Goal: Task Accomplishment & Management: Manage account settings

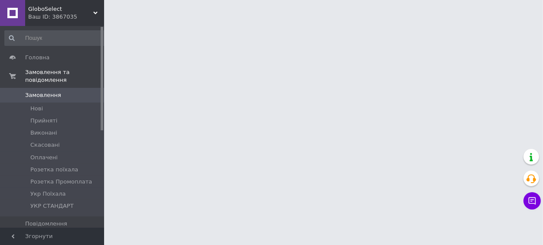
click at [62, 21] on div "Ваш ID: 3867035" at bounding box center [66, 17] width 76 height 8
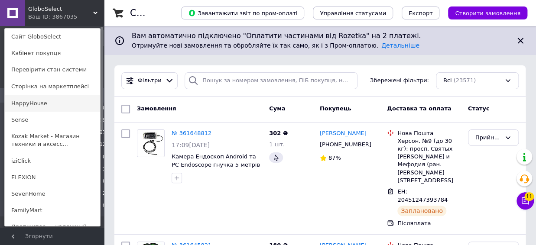
click at [49, 111] on link "HappyHouse" at bounding box center [52, 103] width 95 height 16
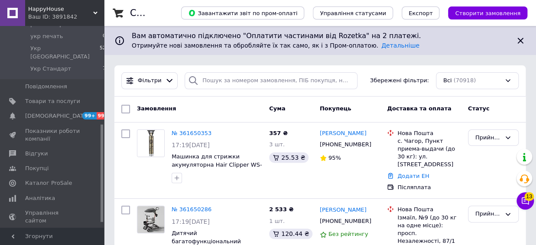
scroll to position [214, 0]
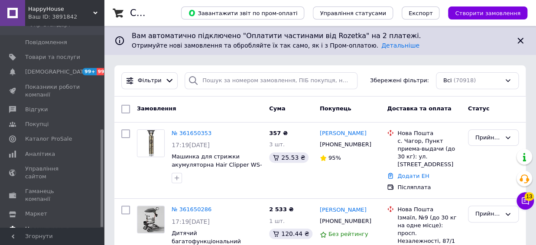
click at [44, 225] on span "Налаштування" at bounding box center [47, 229] width 44 height 8
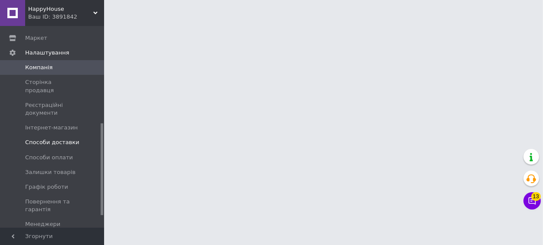
click at [55, 139] on span "Способи доставки" at bounding box center [52, 143] width 54 height 8
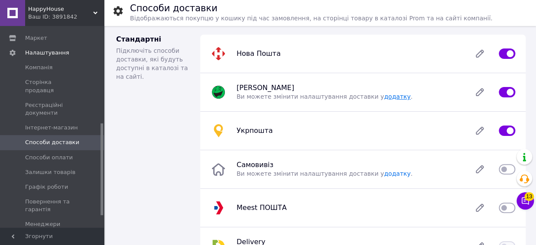
click at [384, 97] on link "додатку" at bounding box center [397, 96] width 26 height 7
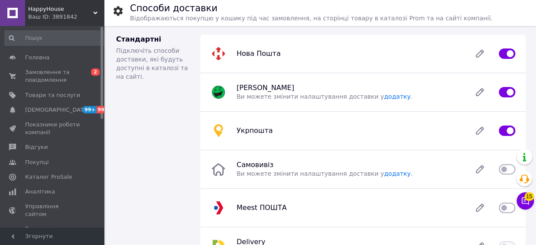
click at [57, 3] on div "HappyHouse Ваш ID: 3891842" at bounding box center [64, 13] width 79 height 26
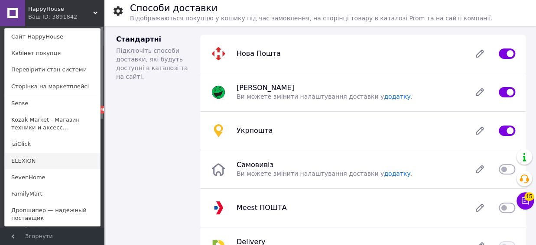
scroll to position [91, 0]
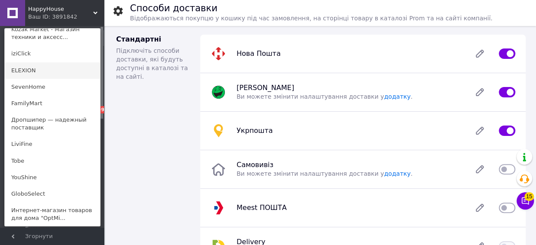
click at [40, 154] on link "Tobe" at bounding box center [52, 161] width 95 height 16
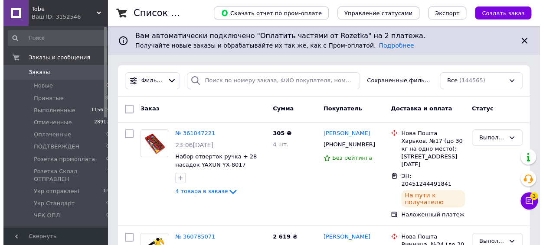
scroll to position [181, 0]
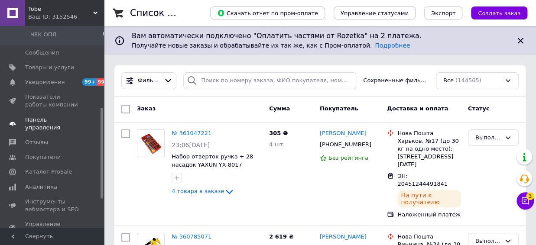
click at [69, 127] on link "Панель управления" at bounding box center [55, 124] width 111 height 23
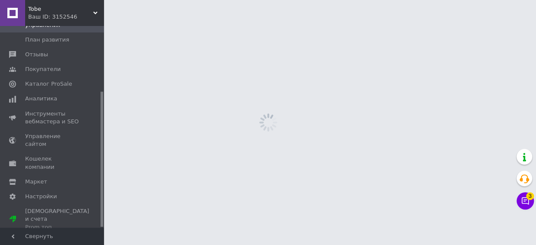
scroll to position [98, 0]
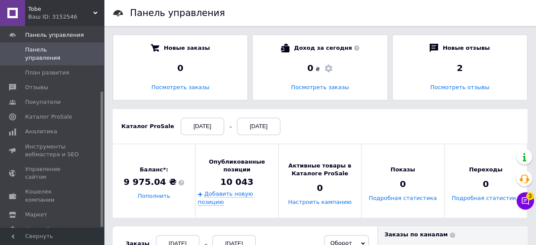
click at [41, 16] on div "Ваш ID: 3152546" at bounding box center [66, 17] width 76 height 8
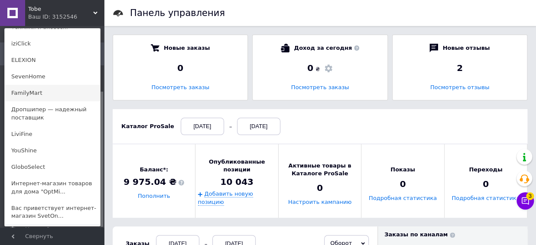
scroll to position [136, 0]
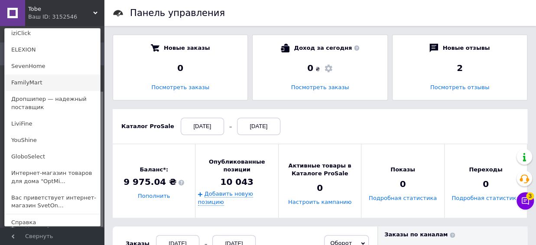
click at [53, 77] on link "FamilyMart" at bounding box center [52, 83] width 95 height 16
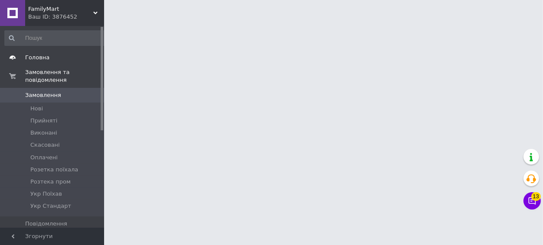
click at [50, 58] on span "Головна" at bounding box center [52, 58] width 55 height 8
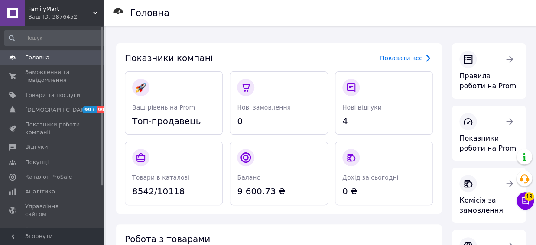
click at [45, 11] on span "FamilyMart" at bounding box center [60, 9] width 65 height 8
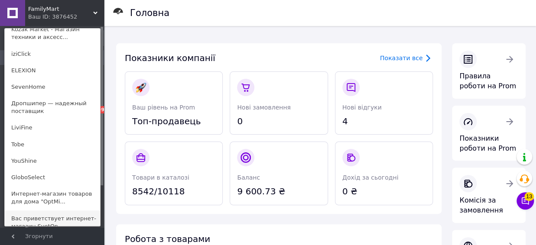
scroll to position [136, 0]
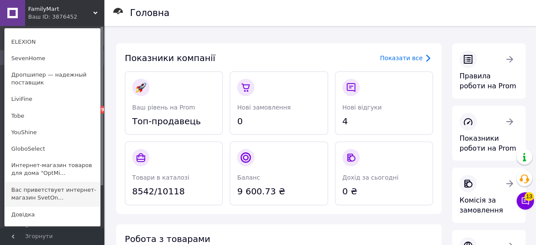
click at [44, 192] on link "Вас приветствует интернет-магазин SvetOn..." at bounding box center [52, 194] width 95 height 24
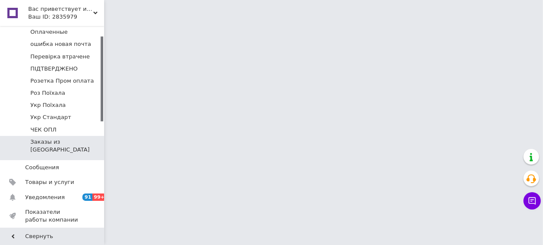
scroll to position [136, 0]
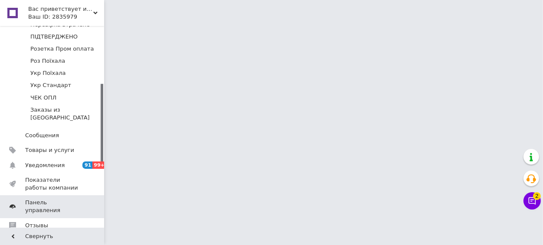
click at [45, 199] on span "Панель управления" at bounding box center [52, 207] width 55 height 16
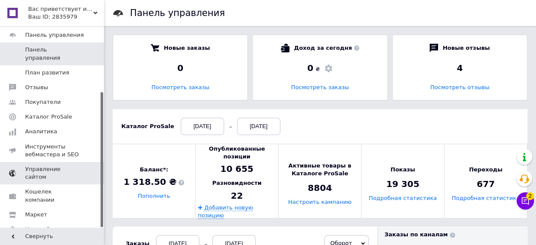
scroll to position [143, 0]
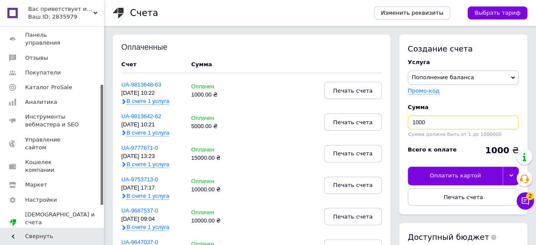
drag, startPoint x: 455, startPoint y: 120, endPoint x: 350, endPoint y: 120, distance: 104.9
click at [408, 120] on input "1000" at bounding box center [463, 123] width 111 height 14
type input "10000"
click at [482, 196] on button "Печать счета" at bounding box center [463, 197] width 111 height 17
drag, startPoint x: 50, startPoint y: 20, endPoint x: 74, endPoint y: 18, distance: 24.3
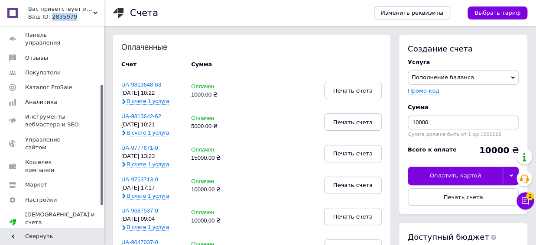
click at [74, 18] on div "Ваш ID: 2835979" at bounding box center [66, 17] width 76 height 8
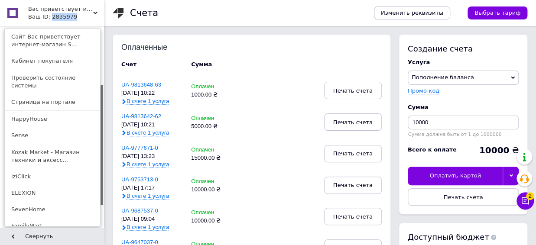
copy div "2835979"
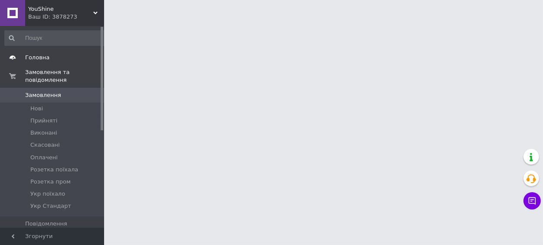
click at [29, 55] on span "Головна" at bounding box center [37, 58] width 24 height 8
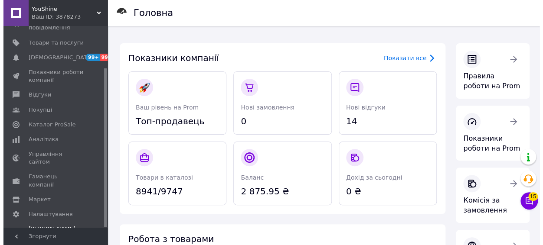
scroll to position [53, 0]
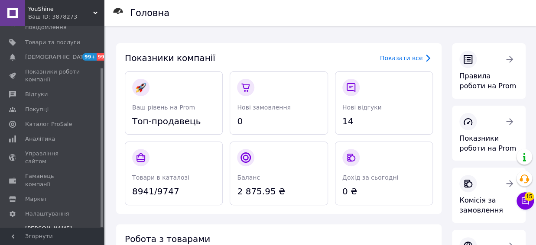
click at [55, 225] on span "[PERSON_NAME] та рахунки Prom топ" at bounding box center [52, 237] width 55 height 24
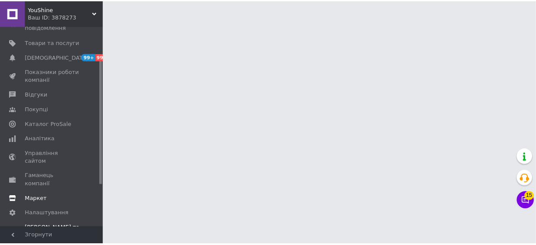
scroll to position [121, 0]
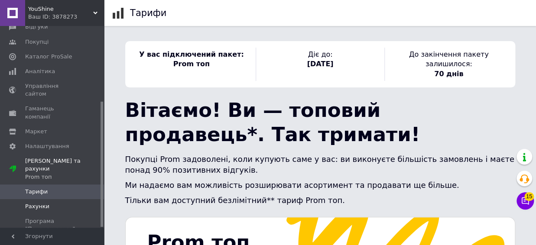
click at [51, 203] on span "Рахунки" at bounding box center [52, 207] width 55 height 8
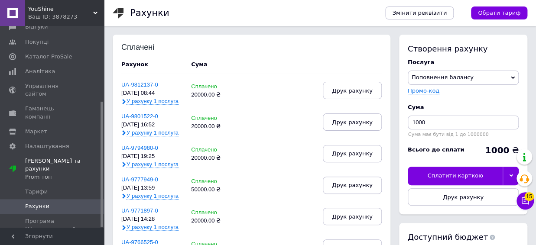
scroll to position [48, 0]
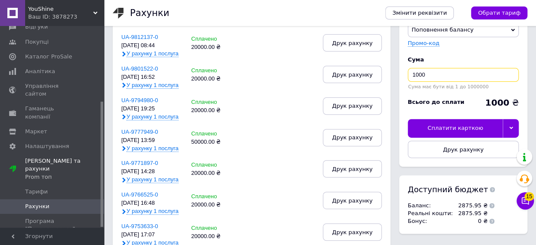
drag, startPoint x: 470, startPoint y: 76, endPoint x: 376, endPoint y: 72, distance: 94.2
click at [408, 72] on input "1000" at bounding box center [463, 75] width 111 height 14
type input "55000"
click at [442, 150] on button "Друк рахунку" at bounding box center [463, 149] width 111 height 17
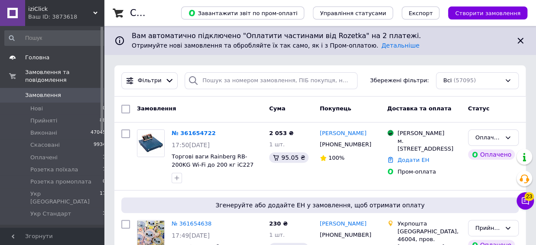
click at [23, 58] on span at bounding box center [12, 58] width 25 height 8
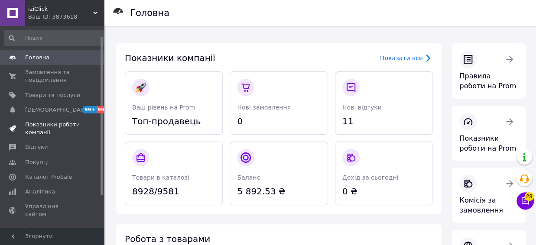
scroll to position [53, 0]
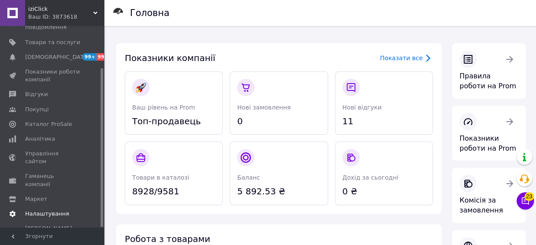
click at [48, 207] on link "Налаштування" at bounding box center [55, 214] width 111 height 15
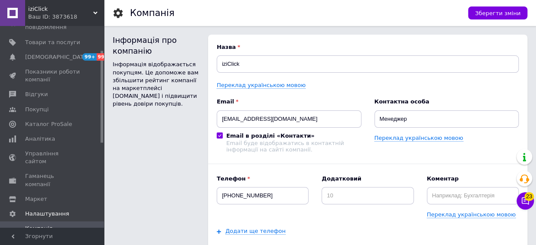
scroll to position [144, 0]
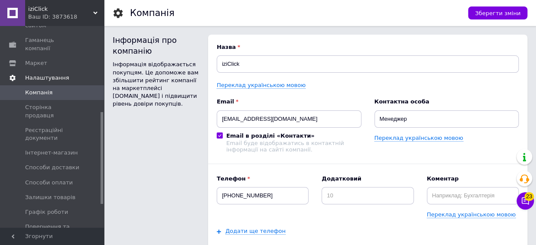
click at [57, 74] on span "Налаштування" at bounding box center [47, 78] width 44 height 8
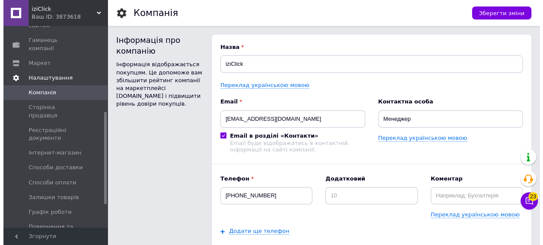
scroll to position [53, 0]
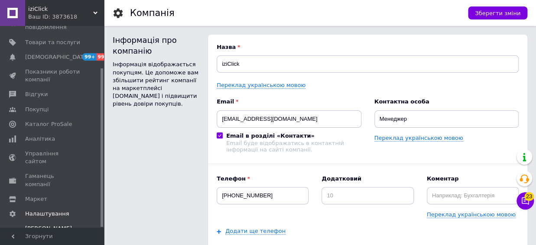
click at [35, 241] on div "Prom топ" at bounding box center [52, 245] width 55 height 8
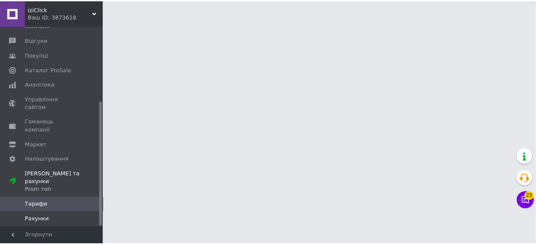
scroll to position [121, 0]
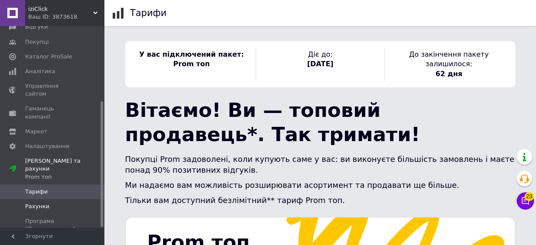
click at [39, 203] on span "Рахунки" at bounding box center [37, 207] width 24 height 8
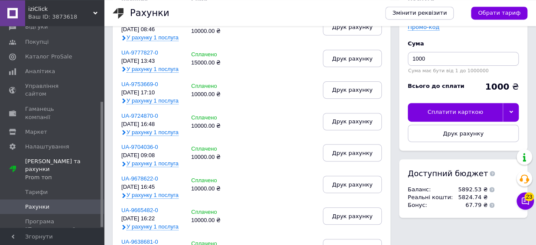
scroll to position [48, 0]
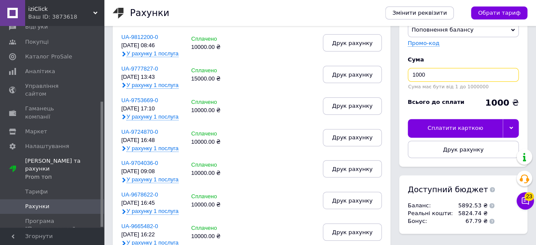
drag, startPoint x: 408, startPoint y: 76, endPoint x: 374, endPoint y: 73, distance: 34.4
click at [408, 73] on input "1000" at bounding box center [463, 75] width 111 height 14
type input "18000"
click at [502, 155] on button "Друк рахунку" at bounding box center [463, 149] width 111 height 17
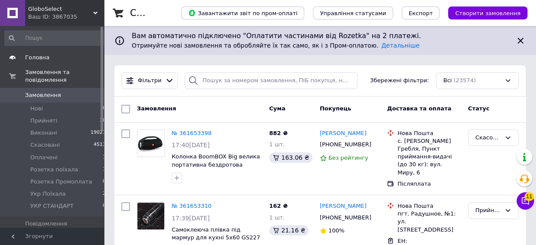
click at [77, 55] on span "Головна" at bounding box center [52, 58] width 55 height 8
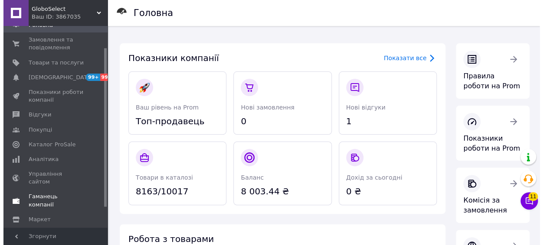
scroll to position [53, 0]
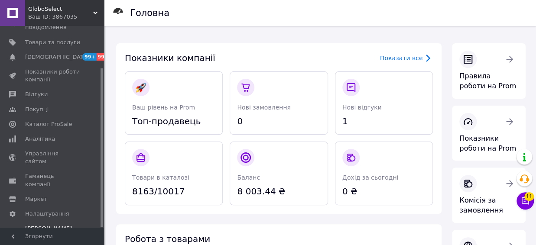
click at [41, 241] on div "Prom топ" at bounding box center [52, 245] width 55 height 8
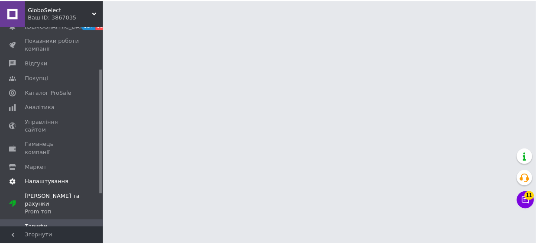
scroll to position [98, 0]
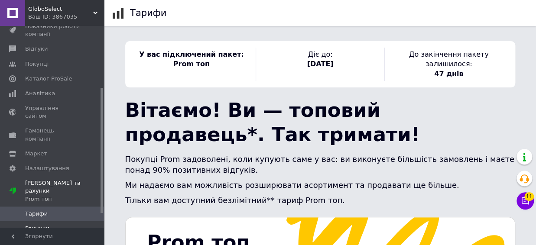
click at [54, 225] on span "Рахунки" at bounding box center [52, 229] width 55 height 8
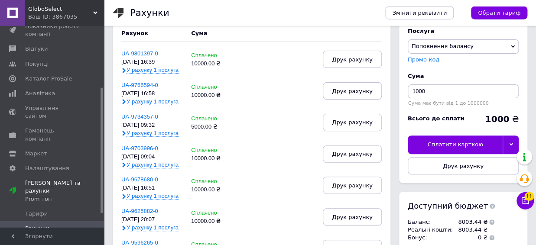
scroll to position [48, 0]
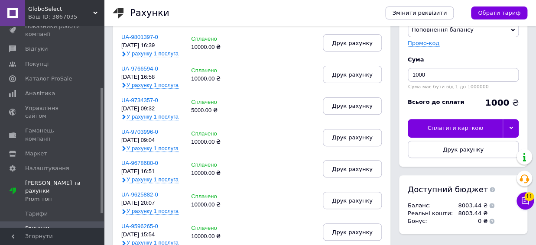
click at [53, 16] on div "Ваш ID: 3867035" at bounding box center [66, 17] width 76 height 8
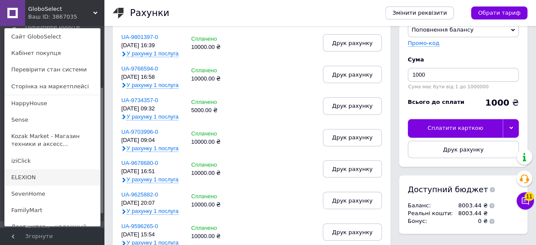
click at [36, 175] on link "ELEXION" at bounding box center [52, 177] width 95 height 16
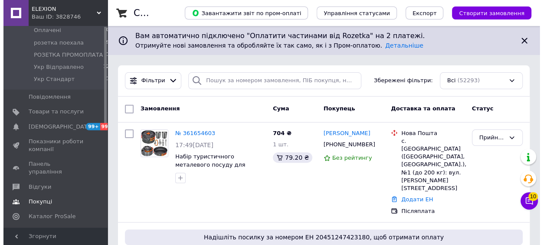
scroll to position [136, 0]
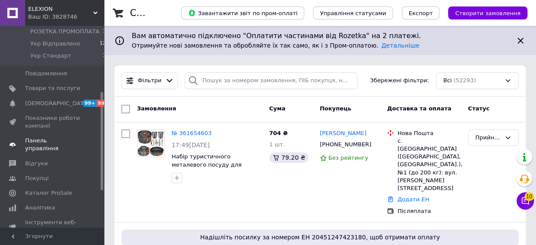
click at [35, 137] on span "Панель управління" at bounding box center [52, 145] width 55 height 16
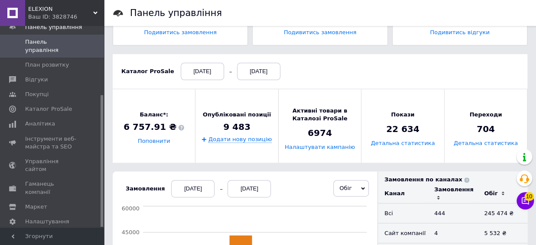
scroll to position [95, 0]
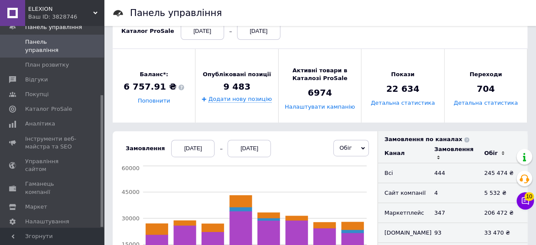
click at [44, 233] on span "[PERSON_NAME] та рахунки Prom топ" at bounding box center [52, 245] width 55 height 24
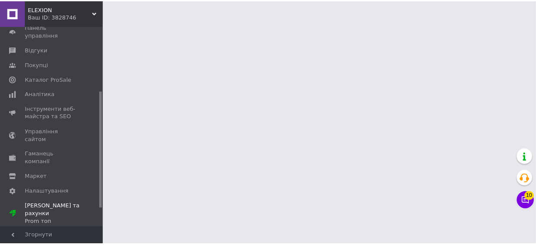
scroll to position [143, 0]
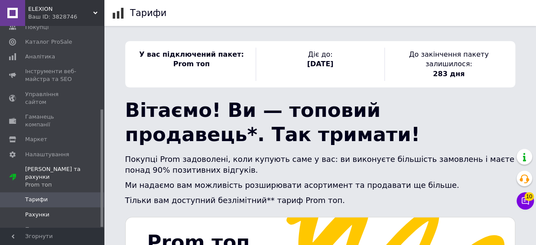
click at [24, 211] on span at bounding box center [12, 215] width 25 height 8
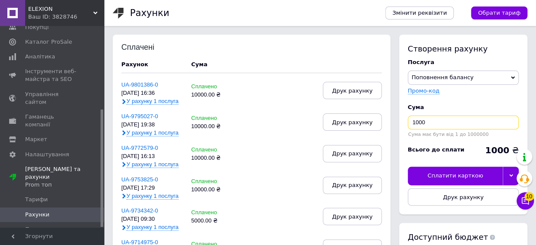
click at [465, 127] on input "1000" at bounding box center [463, 123] width 111 height 14
type input "10000"
click at [485, 199] on button "Друк рахунку" at bounding box center [463, 197] width 111 height 17
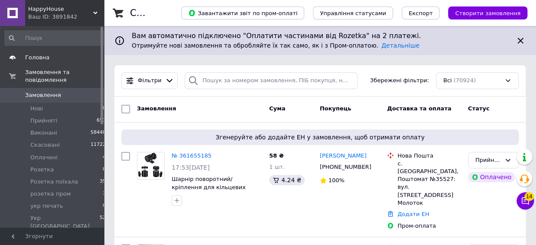
click at [41, 57] on span "Головна" at bounding box center [37, 58] width 24 height 8
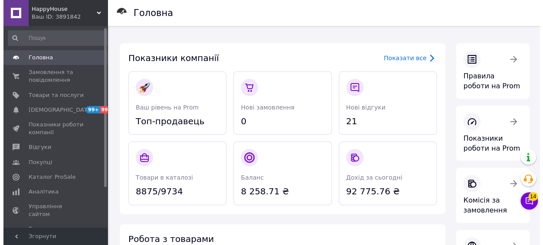
scroll to position [53, 0]
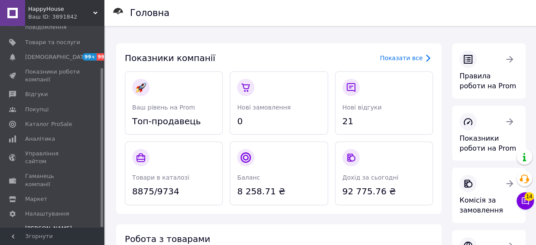
click at [50, 225] on span "[PERSON_NAME] та рахунки Prom топ" at bounding box center [52, 237] width 55 height 24
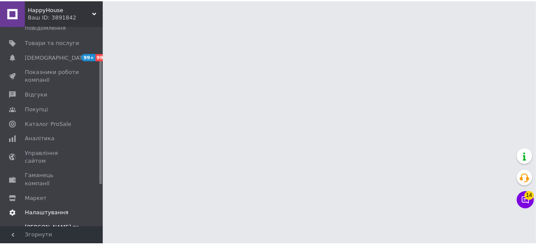
scroll to position [121, 0]
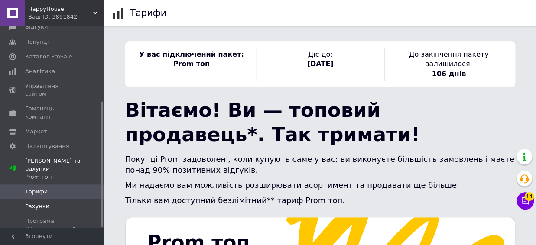
click at [36, 203] on span "Рахунки" at bounding box center [37, 207] width 24 height 8
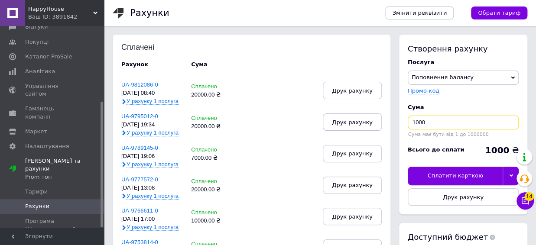
drag, startPoint x: 459, startPoint y: 124, endPoint x: 375, endPoint y: 119, distance: 84.7
click at [408, 119] on input "1000" at bounding box center [463, 123] width 111 height 14
type input "20000"
click at [474, 201] on span "Друк рахунку" at bounding box center [463, 197] width 41 height 7
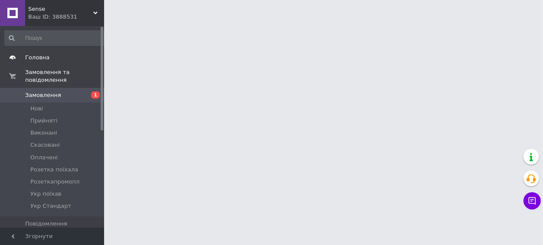
click at [49, 59] on span "Головна" at bounding box center [52, 58] width 55 height 8
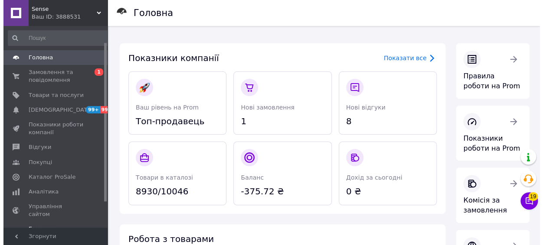
scroll to position [53, 0]
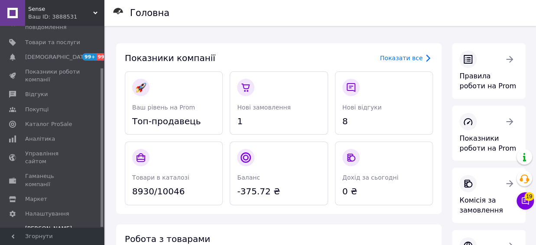
click at [35, 225] on span "[PERSON_NAME] та рахунки Prom топ" at bounding box center [52, 237] width 55 height 24
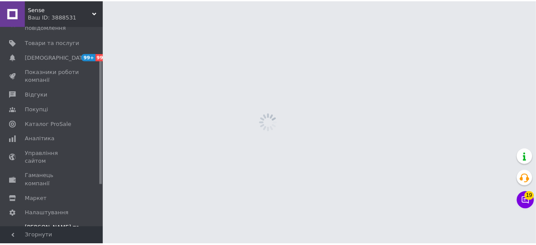
scroll to position [121, 0]
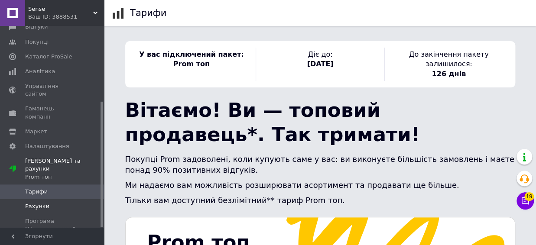
click at [49, 199] on link "Рахунки" at bounding box center [55, 206] width 111 height 15
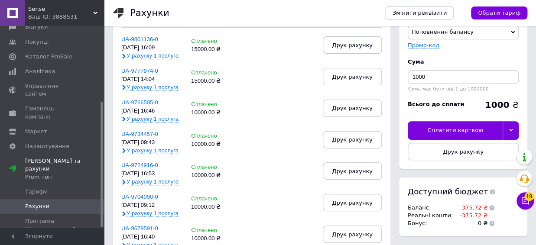
scroll to position [48, 0]
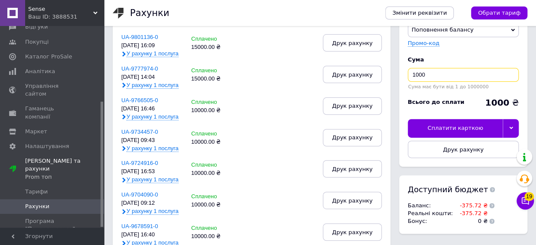
drag, startPoint x: 473, startPoint y: 71, endPoint x: 345, endPoint y: 72, distance: 127.5
click at [408, 72] on input "1000" at bounding box center [463, 75] width 111 height 14
type input "20000"
click at [478, 157] on button "Друк рахунку" at bounding box center [463, 149] width 111 height 17
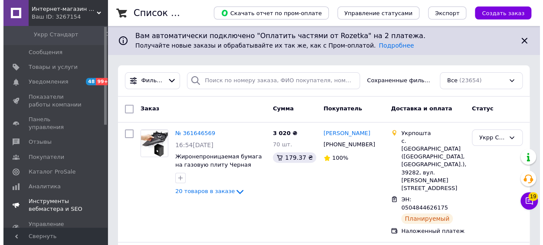
scroll to position [181, 0]
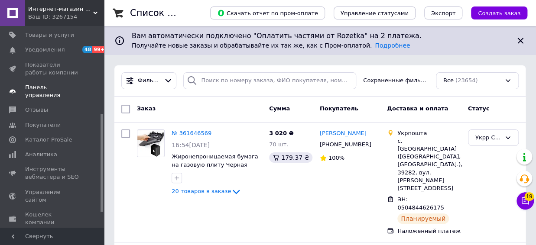
click at [45, 88] on span "Панель управления" at bounding box center [52, 92] width 55 height 16
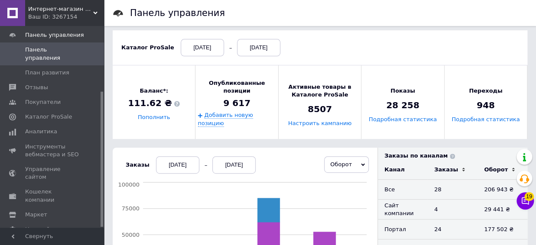
scroll to position [95, 0]
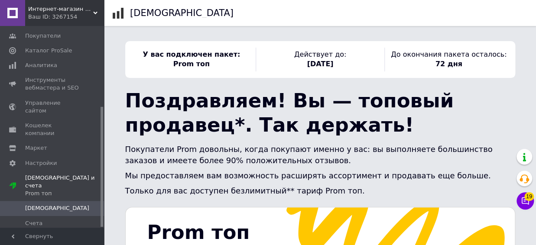
scroll to position [135, 0]
click at [40, 215] on link "Счета" at bounding box center [55, 222] width 111 height 15
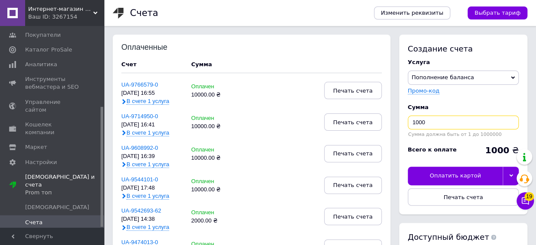
click at [453, 121] on input "1000" at bounding box center [463, 123] width 111 height 14
type input "10000"
click at [474, 201] on button "Печать счета" at bounding box center [463, 197] width 111 height 17
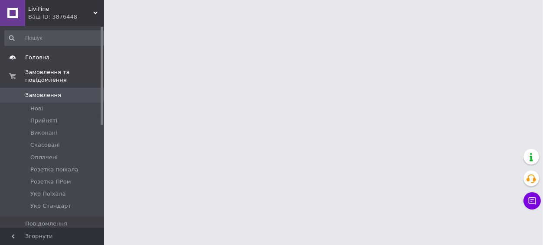
click at [50, 55] on span "Головна" at bounding box center [52, 58] width 55 height 8
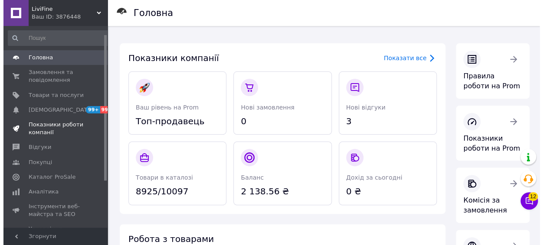
scroll to position [76, 0]
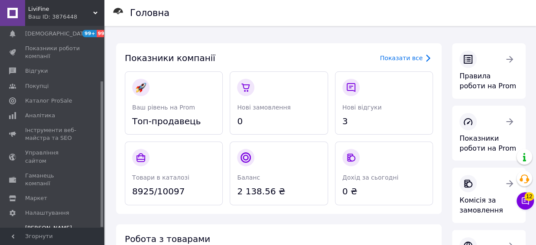
click at [43, 225] on span "[PERSON_NAME] та рахунки Prom топ" at bounding box center [52, 237] width 55 height 24
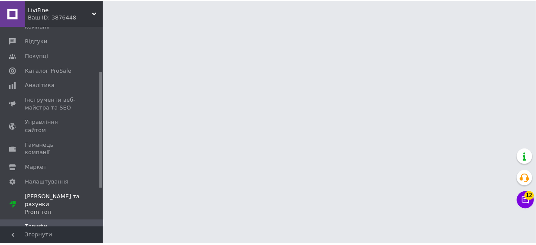
scroll to position [121, 0]
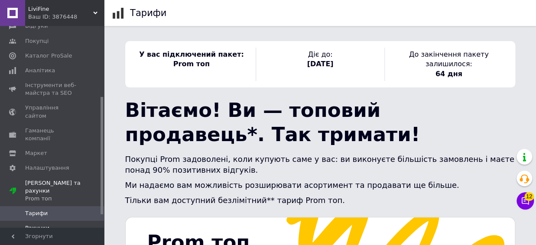
click at [45, 225] on span "Рахунки" at bounding box center [37, 229] width 24 height 8
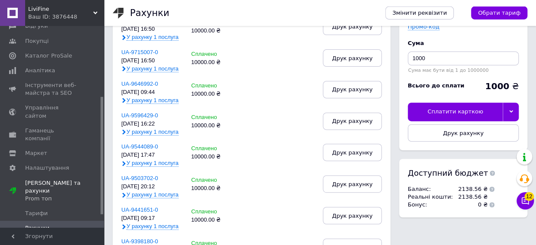
scroll to position [48, 0]
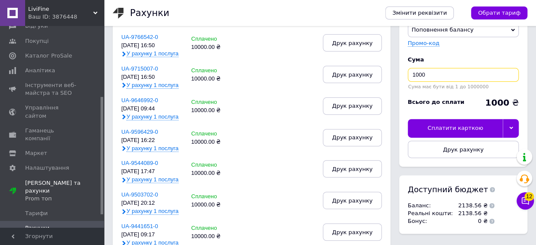
drag, startPoint x: 468, startPoint y: 81, endPoint x: 385, endPoint y: 81, distance: 83.2
click at [408, 81] on input "1000" at bounding box center [463, 75] width 111 height 14
type input "9000"
click at [497, 153] on button "Друк рахунку" at bounding box center [463, 149] width 111 height 17
drag, startPoint x: 49, startPoint y: 17, endPoint x: 70, endPoint y: 17, distance: 20.8
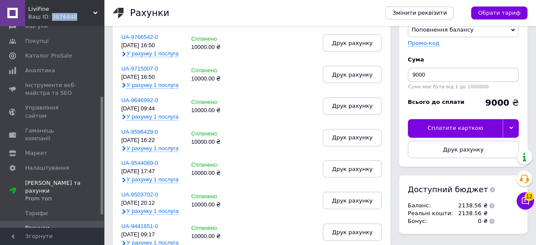
click at [70, 17] on div "Ваш ID: 3876448" at bounding box center [66, 17] width 76 height 8
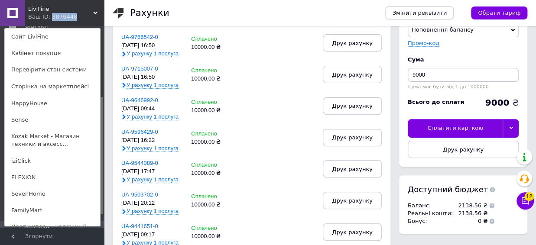
copy div "3876448"
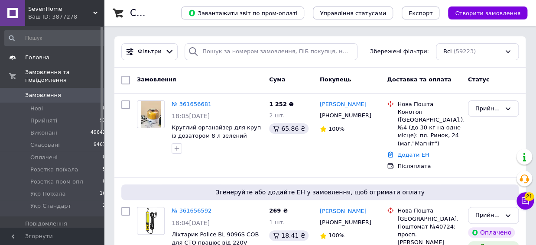
click at [63, 53] on link "Головна" at bounding box center [55, 57] width 111 height 15
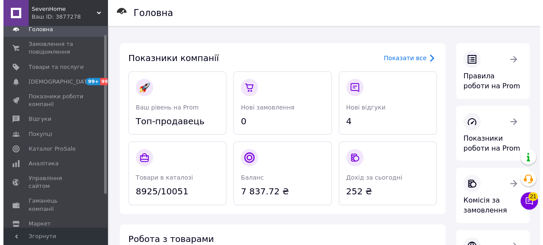
scroll to position [53, 0]
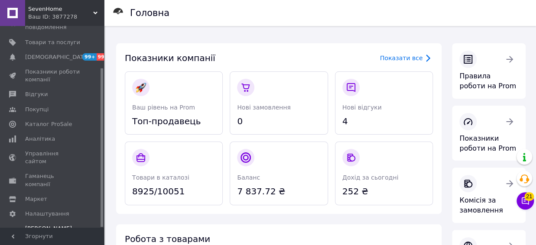
click at [34, 225] on span "[PERSON_NAME] та рахунки Prom топ" at bounding box center [52, 237] width 55 height 24
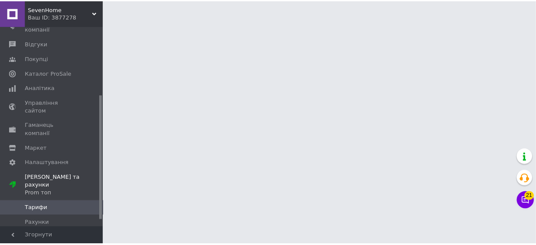
scroll to position [121, 0]
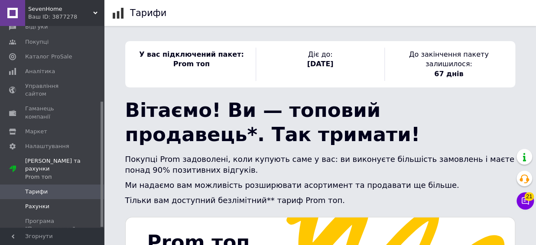
click at [39, 203] on span "Рахунки" at bounding box center [37, 207] width 24 height 8
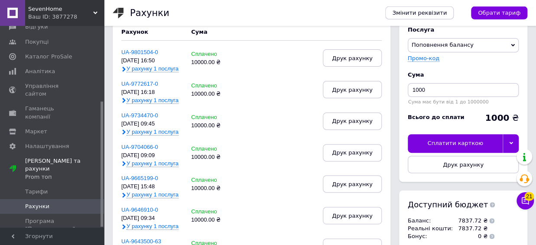
scroll to position [48, 0]
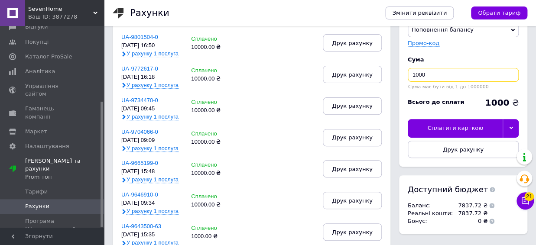
click at [451, 79] on input "1000" at bounding box center [463, 75] width 111 height 14
type input "10000"
click at [463, 153] on span "Друк рахунку" at bounding box center [463, 150] width 41 height 7
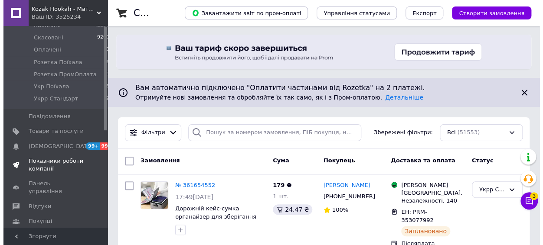
scroll to position [136, 0]
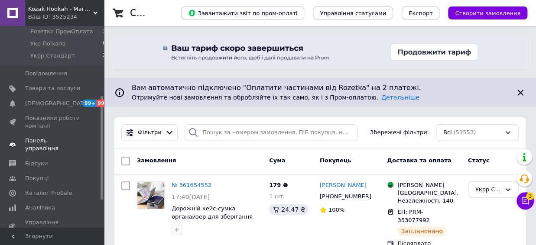
click at [52, 137] on span "Панель управління" at bounding box center [52, 145] width 55 height 16
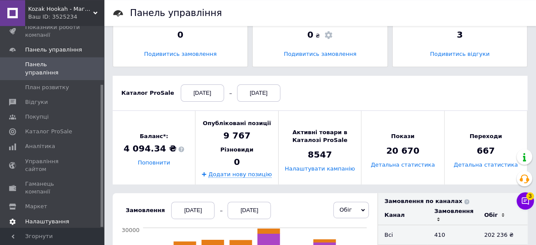
scroll to position [48, 0]
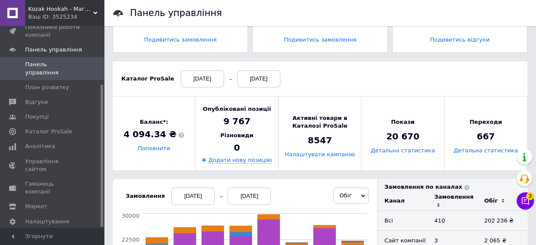
click at [44, 229] on link "[PERSON_NAME] та рахунки Prom топ" at bounding box center [55, 244] width 111 height 31
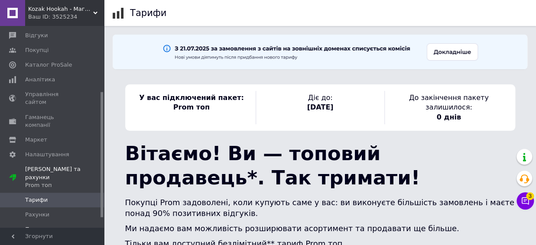
scroll to position [121, 0]
click at [41, 207] on link "Рахунки" at bounding box center [55, 214] width 111 height 15
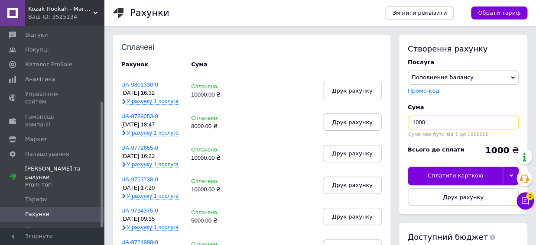
click at [476, 128] on input "1000" at bounding box center [463, 123] width 111 height 14
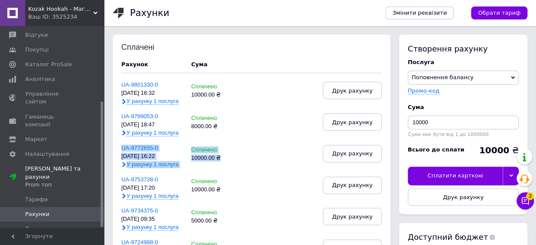
drag, startPoint x: 447, startPoint y: 115, endPoint x: 386, endPoint y: 112, distance: 61.2
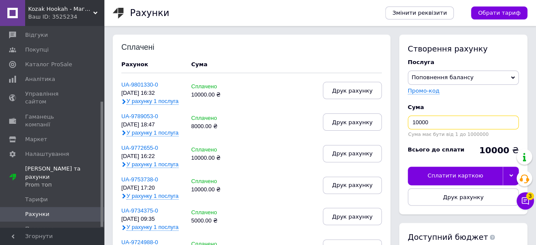
click at [442, 127] on input "10000" at bounding box center [463, 123] width 111 height 14
drag, startPoint x: 425, startPoint y: 122, endPoint x: 370, endPoint y: 119, distance: 55.1
click at [408, 119] on input "10000" at bounding box center [463, 123] width 111 height 14
type input "15000"
click at [463, 197] on span "Друк рахунку" at bounding box center [463, 197] width 41 height 7
